Goal: Find specific page/section: Find specific page/section

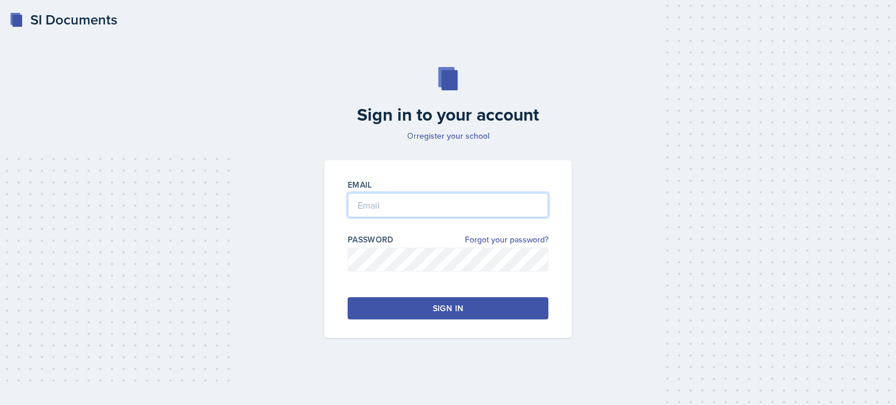
click at [375, 202] on input "email" at bounding box center [448, 205] width 201 height 25
type input "swaymen@students.kennesaw.edu"
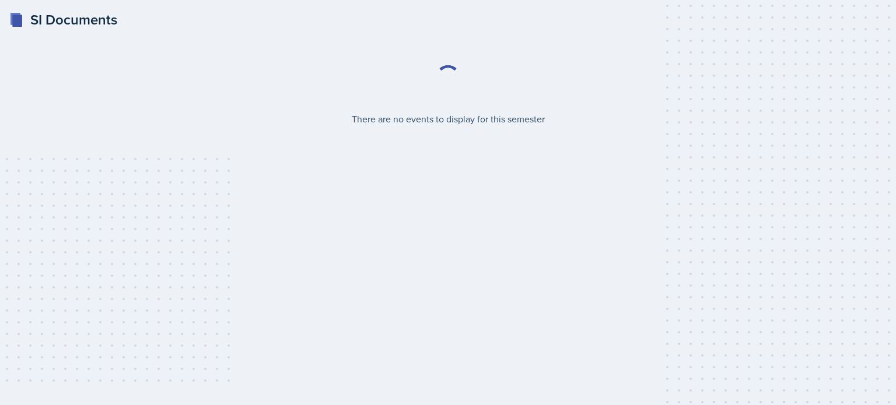
select select "2bed604d-1099-4043-b1bc-2365e8740244"
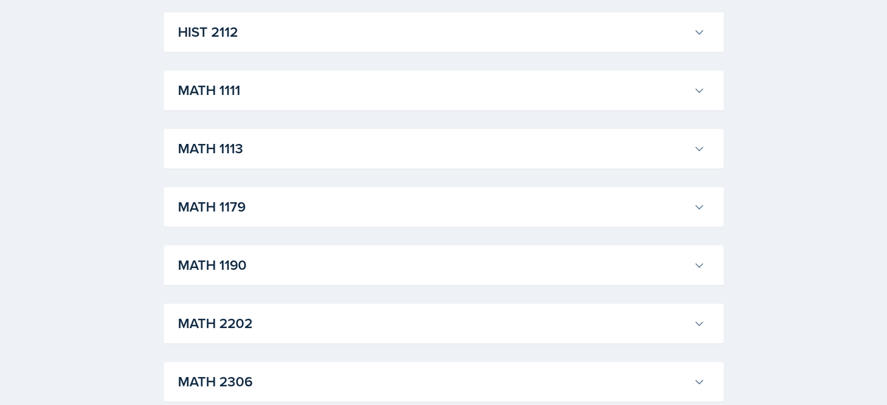
scroll to position [911, 0]
click at [333, 149] on h3 "MATH 1113" at bounding box center [433, 147] width 511 height 21
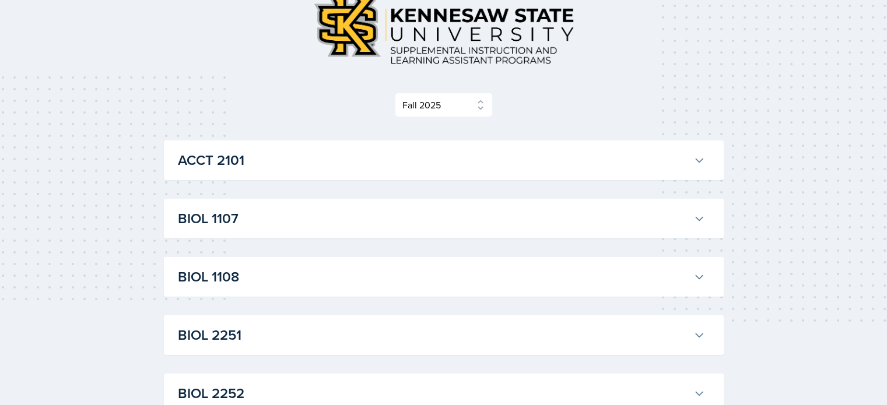
scroll to position [82, 0]
click at [424, 103] on select "Select Semester Fall 2025 Summer 2025 Spring 2025 Fall 2024 Summer 2024 Spring …" at bounding box center [444, 105] width 98 height 25
click at [395, 93] on select "Select Semester Fall 2025 Summer 2025 Spring 2025 Fall 2024 Summer 2024 Spring …" at bounding box center [444, 105] width 98 height 25
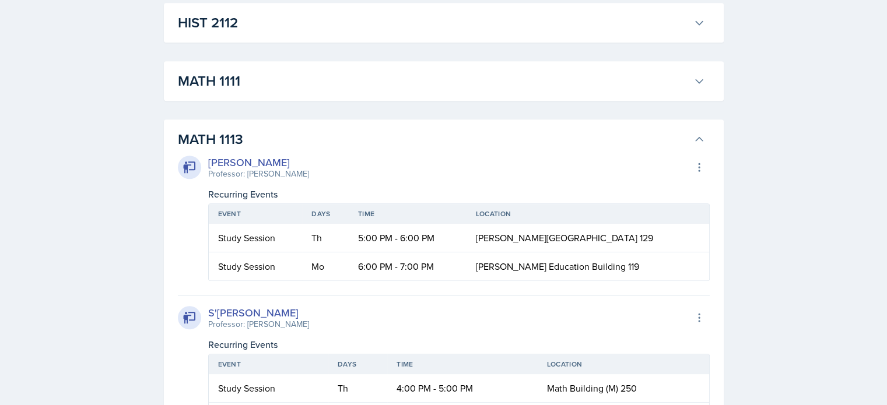
scroll to position [921, 0]
click at [428, 66] on div "MATH 1111 [PERSON_NAME] Professor: [PERSON_NAME] Export to Google Calendar Recu…" at bounding box center [444, 80] width 560 height 40
click at [534, 76] on h3 "MATH 1111" at bounding box center [433, 79] width 511 height 21
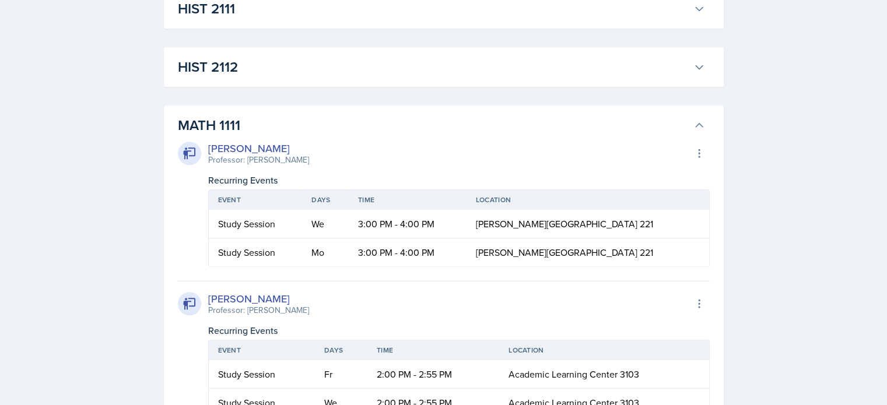
scroll to position [863, 0]
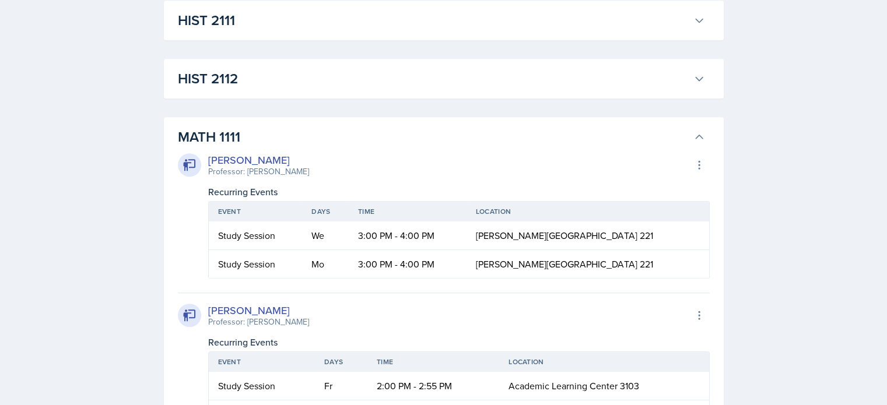
click at [399, 131] on h3 "MATH 1111" at bounding box center [433, 137] width 511 height 21
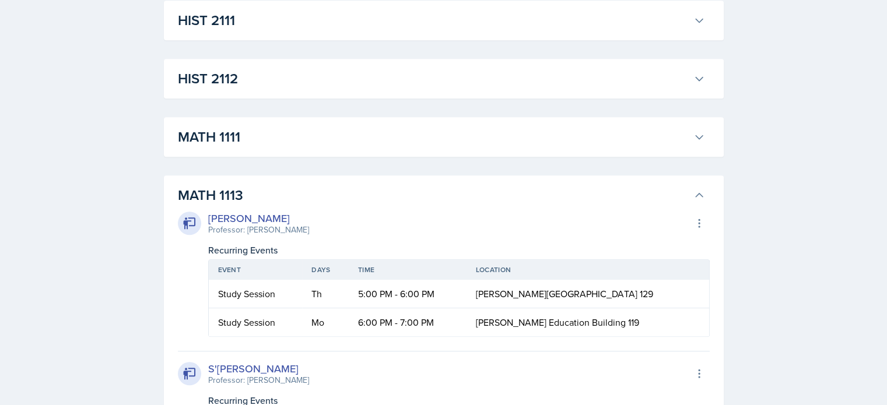
scroll to position [1027, 0]
